Goal: Task Accomplishment & Management: Manage account settings

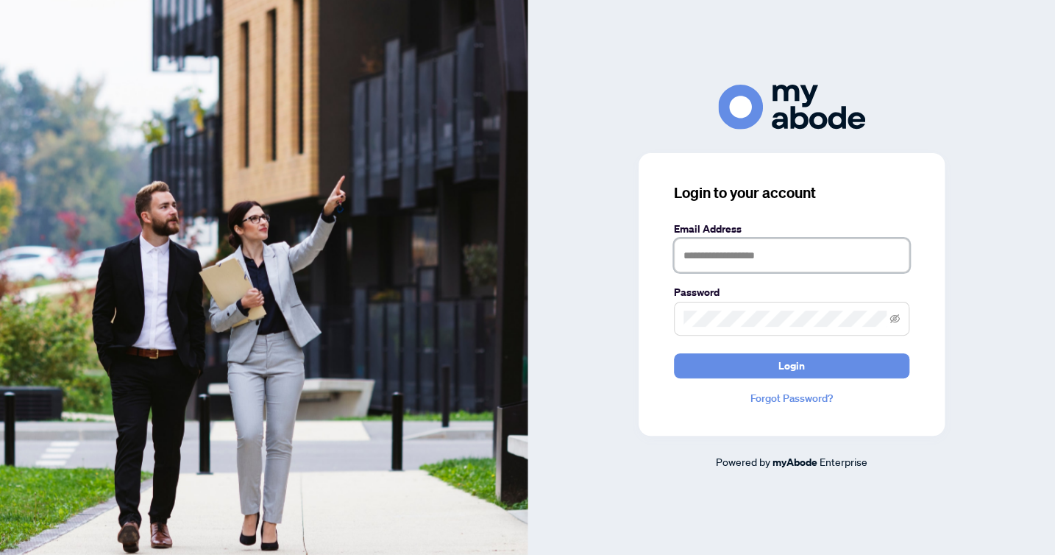
type input "**********"
click at [791, 366] on button "Login" at bounding box center [791, 365] width 235 height 25
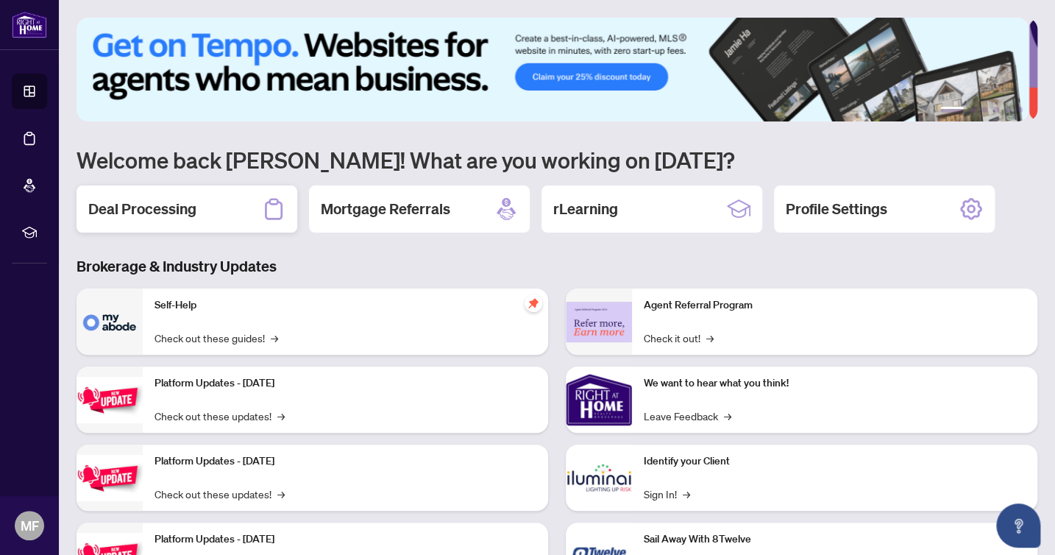
click at [274, 212] on icon at bounding box center [274, 209] width 24 height 24
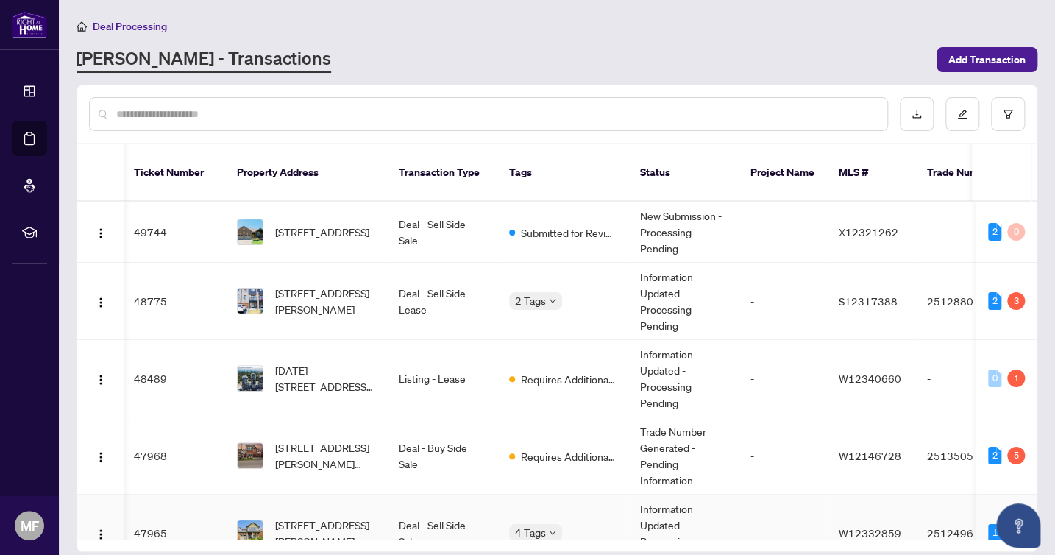
scroll to position [0, 2]
click at [433, 277] on td "Deal - Sell Side Lease" at bounding box center [442, 301] width 110 height 77
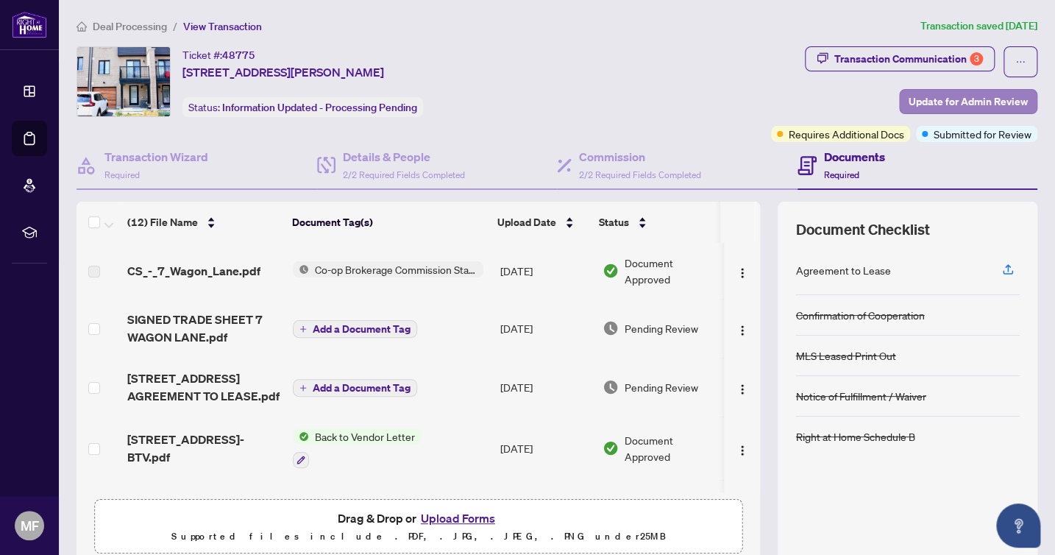
click at [997, 93] on span "Update for Admin Review" at bounding box center [967, 102] width 119 height 24
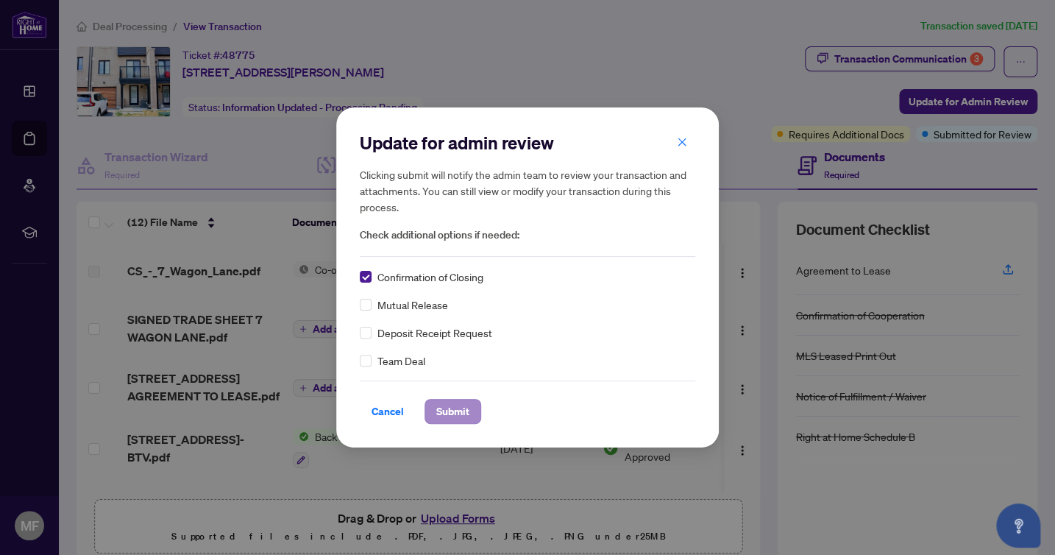
click at [451, 411] on span "Submit" at bounding box center [452, 411] width 33 height 24
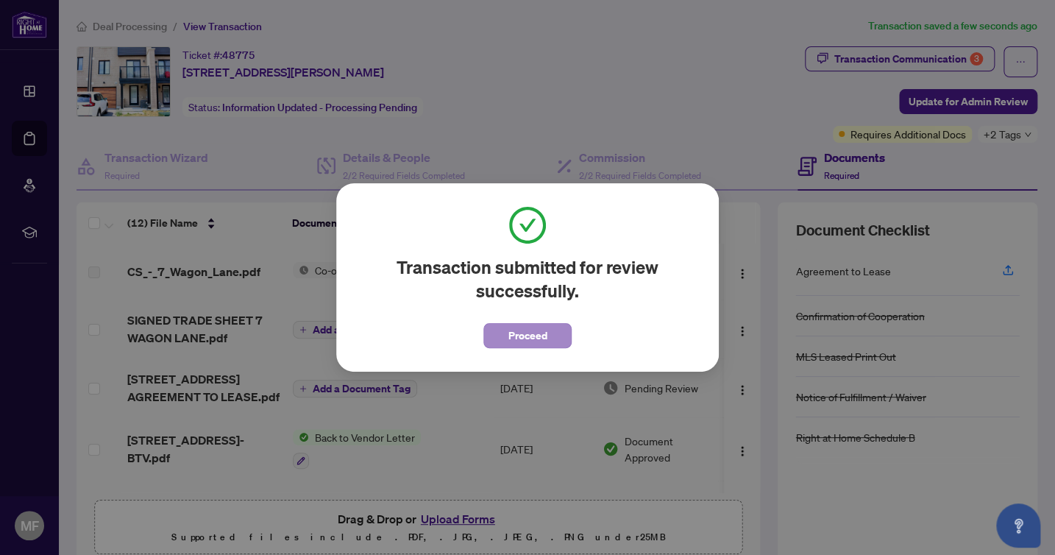
click at [538, 334] on span "Proceed" at bounding box center [527, 336] width 39 height 24
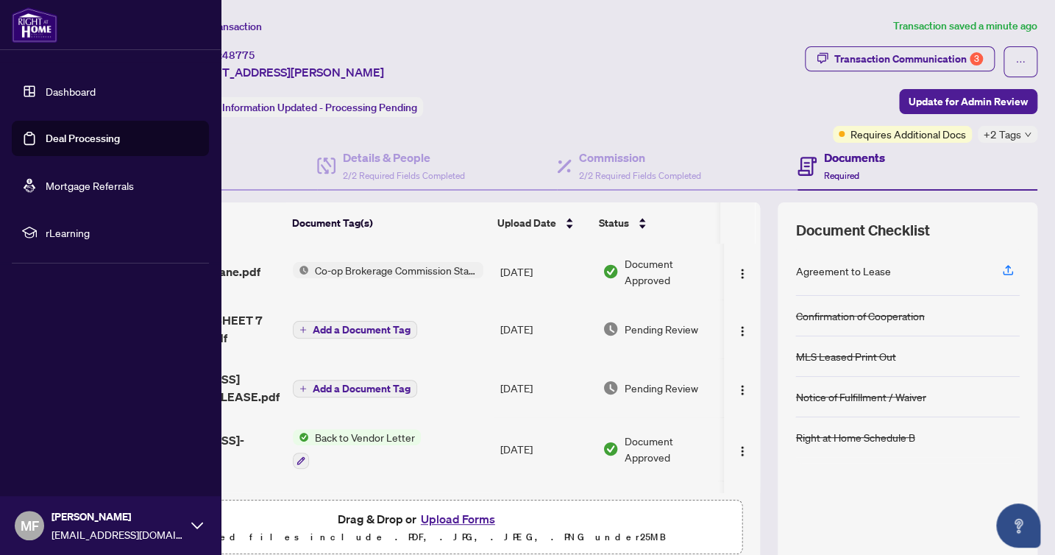
click at [63, 90] on link "Dashboard" at bounding box center [71, 91] width 50 height 13
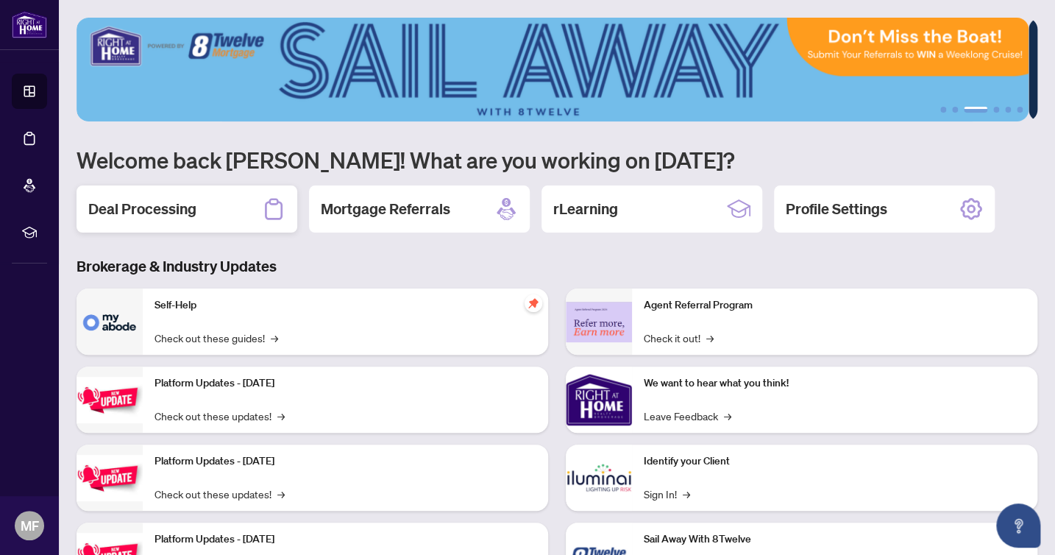
click at [268, 211] on icon at bounding box center [274, 209] width 24 height 24
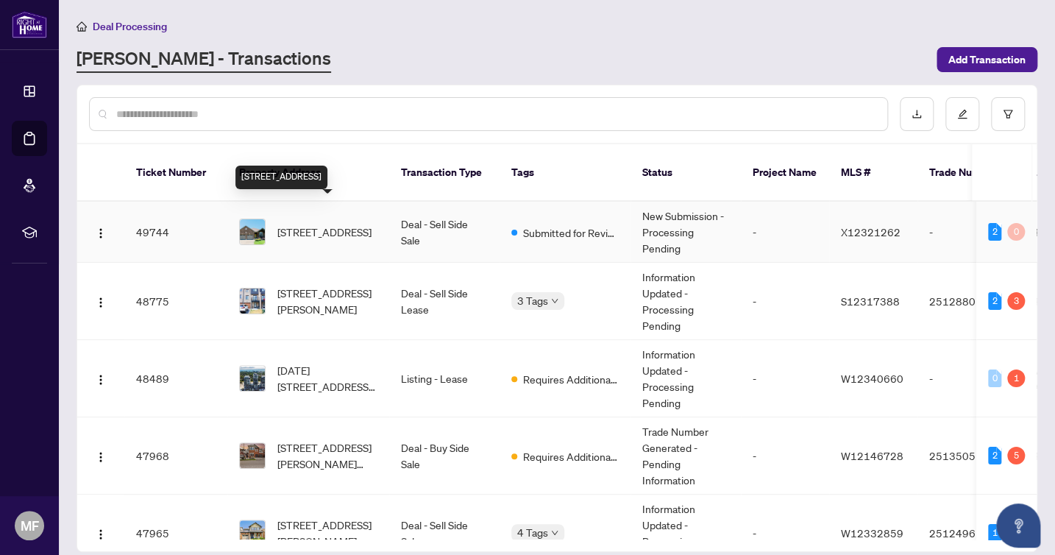
click at [315, 224] on span "[STREET_ADDRESS]" at bounding box center [324, 232] width 94 height 16
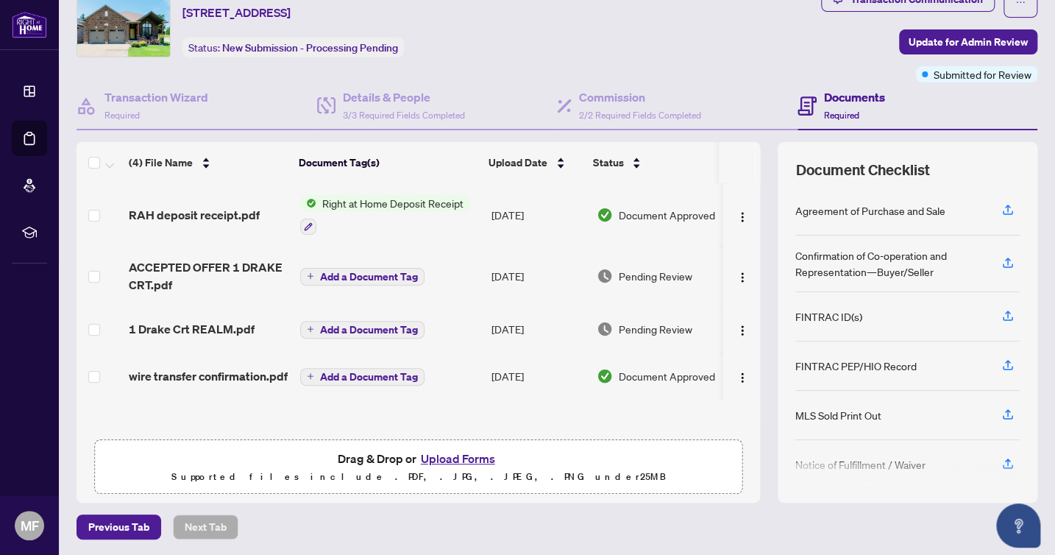
click at [439, 455] on button "Upload Forms" at bounding box center [457, 458] width 83 height 19
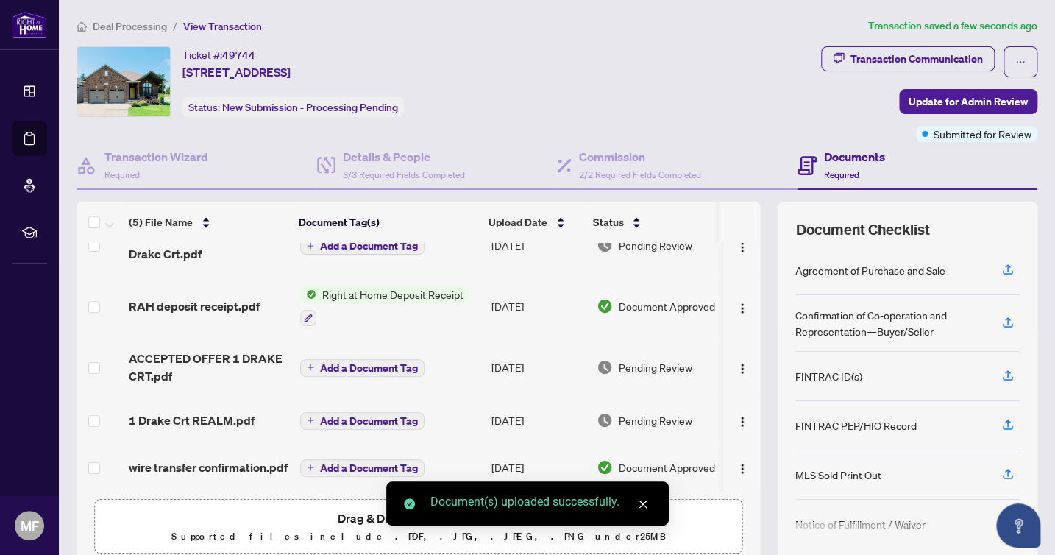
scroll to position [33, 0]
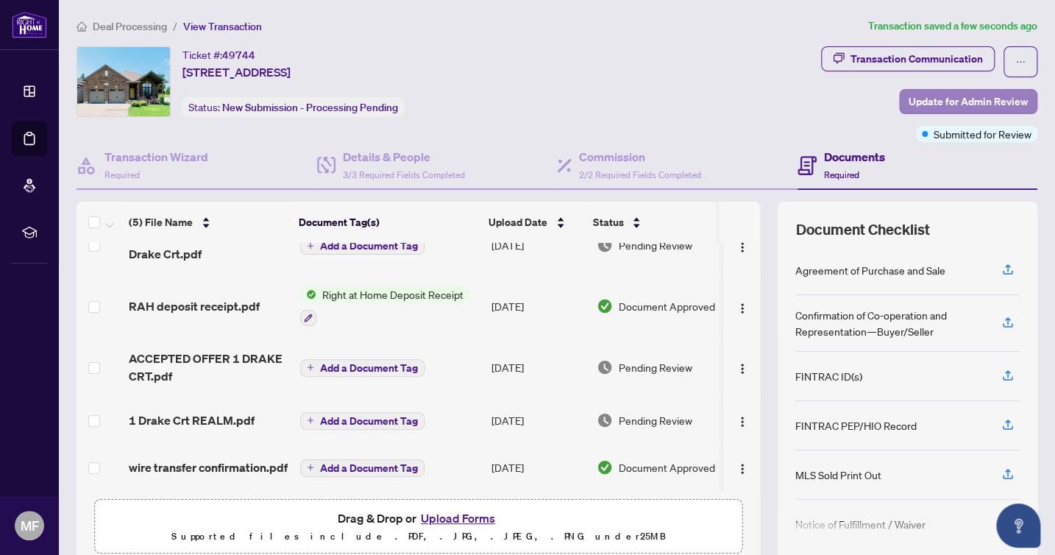
click at [989, 97] on span "Update for Admin Review" at bounding box center [967, 102] width 119 height 24
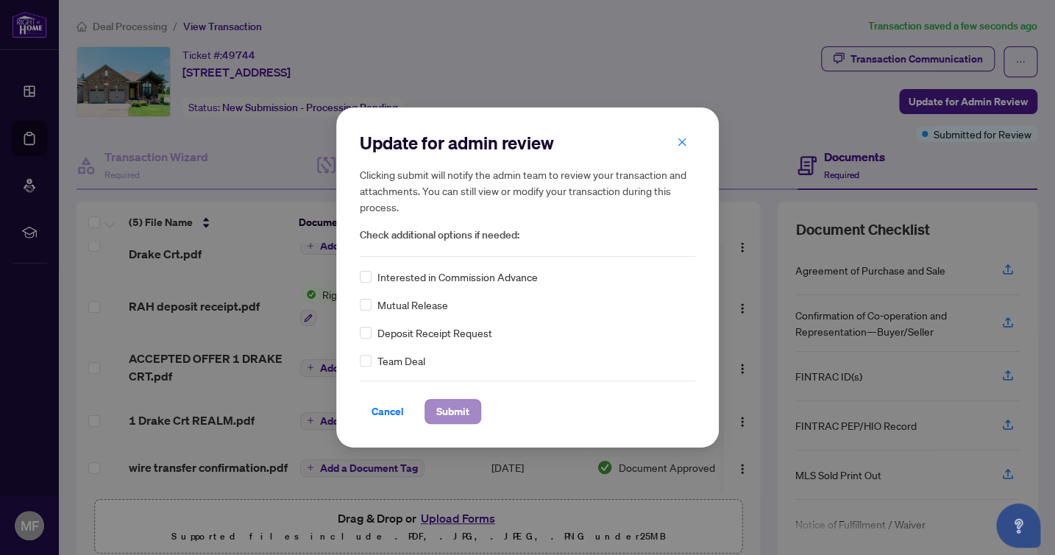
click at [459, 415] on span "Submit" at bounding box center [452, 411] width 33 height 24
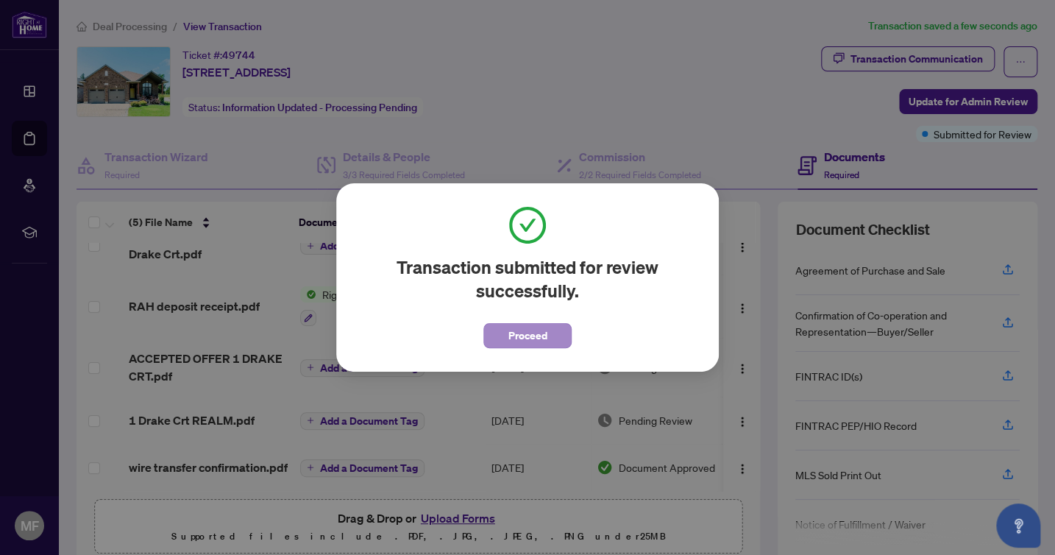
click at [541, 327] on span "Proceed" at bounding box center [527, 336] width 39 height 24
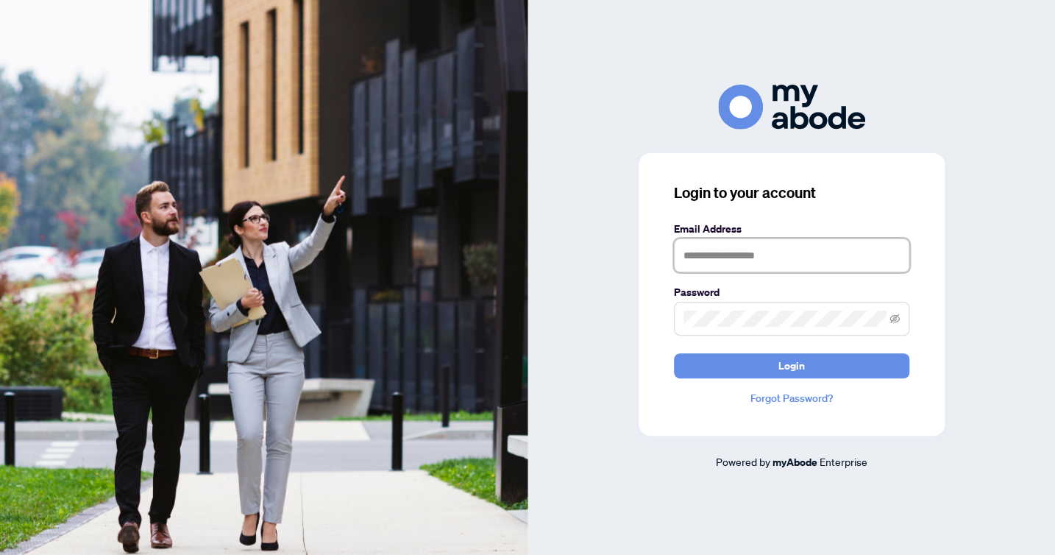
type input "**********"
click at [791, 366] on button "Login" at bounding box center [791, 365] width 235 height 25
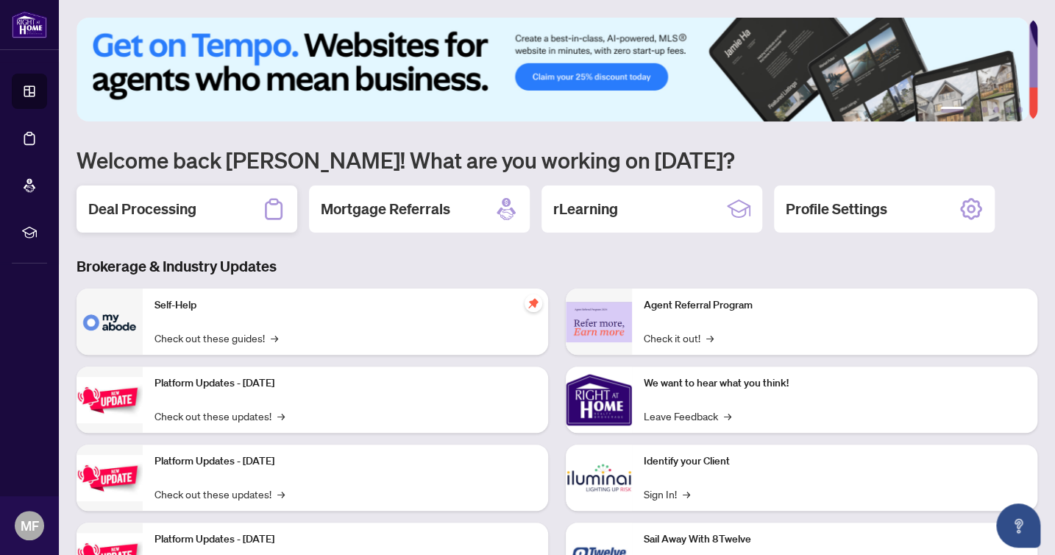
click at [277, 212] on icon at bounding box center [274, 209] width 24 height 24
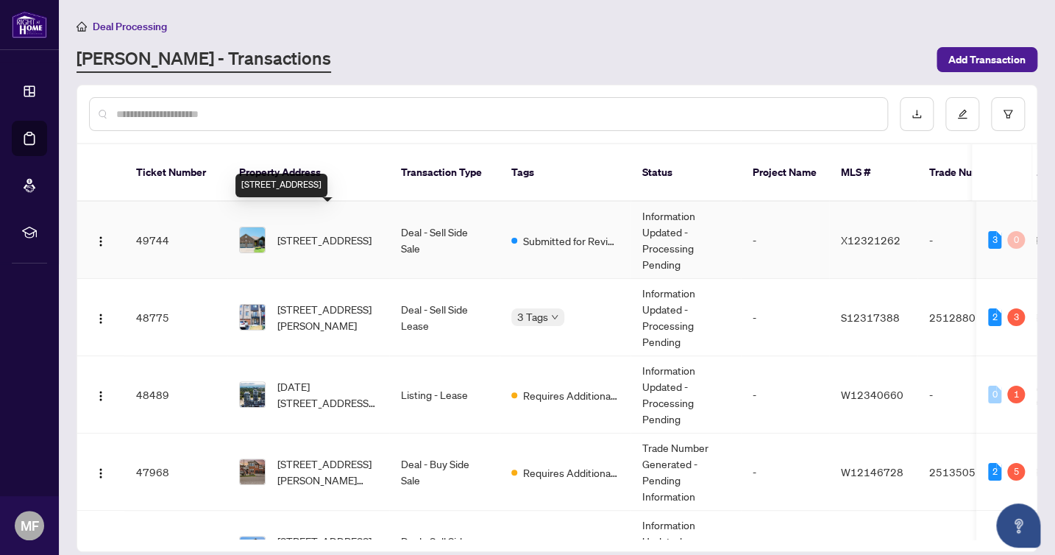
click at [319, 232] on span "[STREET_ADDRESS]" at bounding box center [324, 240] width 94 height 16
